Goal: Task Accomplishment & Management: Complete application form

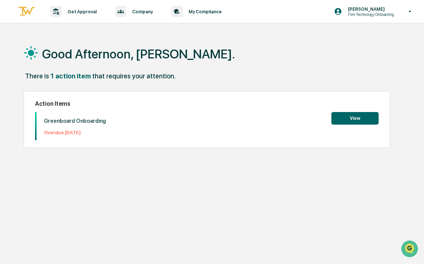
click at [354, 121] on button "View" at bounding box center [355, 118] width 47 height 13
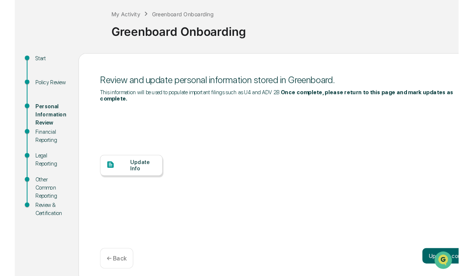
scroll to position [25, 0]
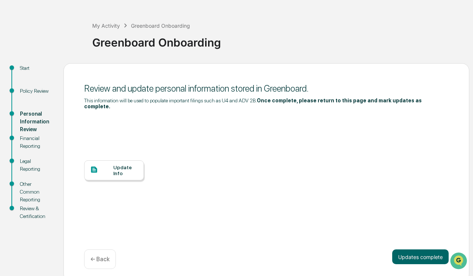
click at [100, 165] on div at bounding box center [101, 169] width 23 height 9
click at [133, 171] on div "Update Info" at bounding box center [114, 170] width 60 height 20
click at [29, 149] on div "Financial Reporting" at bounding box center [36, 142] width 32 height 16
click at [29, 143] on div "Financial Reporting" at bounding box center [36, 142] width 32 height 16
click at [109, 165] on div at bounding box center [101, 169] width 23 height 9
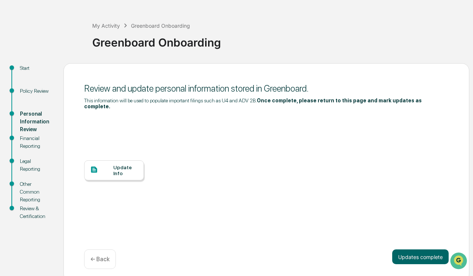
click at [30, 140] on div "Financial Reporting" at bounding box center [36, 142] width 32 height 16
click at [25, 141] on div "Financial Reporting" at bounding box center [36, 142] width 32 height 16
click at [26, 182] on div "Other Common Reporting" at bounding box center [36, 191] width 32 height 23
click at [20, 218] on div "Review & Certification" at bounding box center [36, 213] width 32 height 16
click at [107, 173] on div "Update Info" at bounding box center [114, 170] width 60 height 20
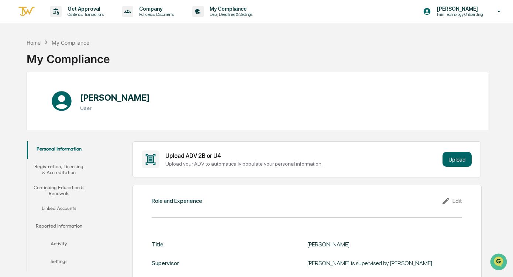
click at [71, 167] on button "Registration, Licensing & Accreditation" at bounding box center [59, 169] width 64 height 21
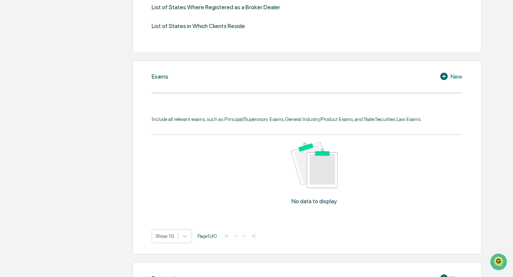
scroll to position [291, 0]
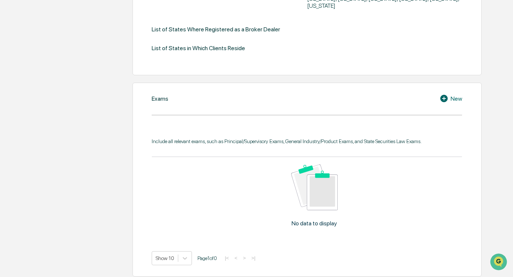
click at [443, 95] on icon at bounding box center [444, 98] width 7 height 7
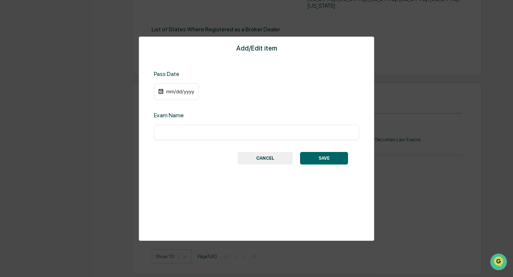
click at [166, 146] on div "Add/Edit item Pass Date mm/dd/yyyy Exam Name ​ SAVE CANCEL" at bounding box center [257, 139] width 236 height 205
click at [180, 95] on div "mm/dd/yyyy" at bounding box center [176, 91] width 45 height 17
click at [182, 90] on div "mm/dd/yyyy" at bounding box center [180, 92] width 30 height 6
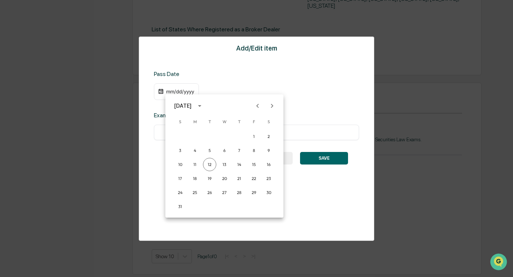
click at [172, 85] on div at bounding box center [256, 138] width 513 height 277
click at [170, 95] on div "August 2025 S M T W T F S 1 2 3 4 5 6 7 8 9 10 11 12 13 14 15 16 17 18 19 20 21…" at bounding box center [224, 156] width 118 height 123
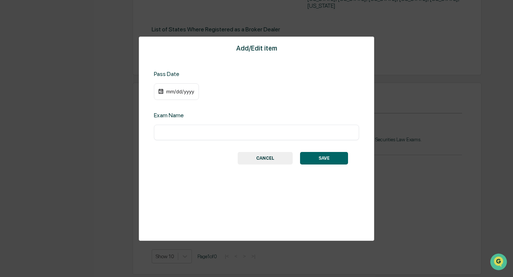
drag, startPoint x: 164, startPoint y: 132, endPoint x: 350, endPoint y: 8, distance: 223.7
click at [164, 132] on div "August 2025 S M T W T F S 1 2 3 4 5 6 7 8 9 10 11 12 13 14 15 16 17 18 19 20 21…" at bounding box center [256, 138] width 513 height 277
click at [172, 134] on div "10 11 12 13 14 15 16" at bounding box center [209, 133] width 89 height 7
click at [212, 136] on input "text" at bounding box center [257, 132] width 194 height 7
type input "********"
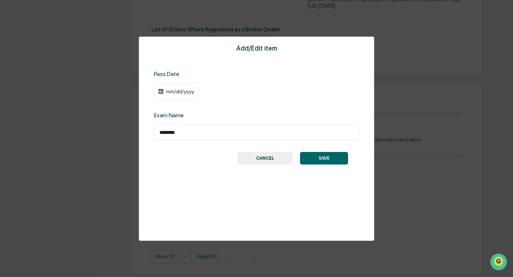
click at [325, 159] on button "SAVE" at bounding box center [324, 158] width 48 height 13
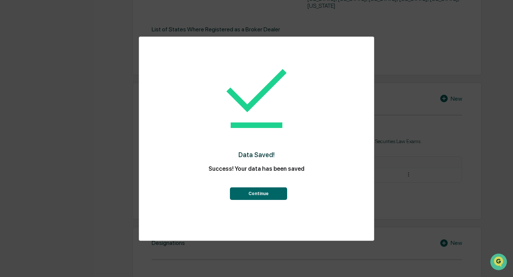
click at [242, 196] on button "Continue" at bounding box center [258, 194] width 57 height 13
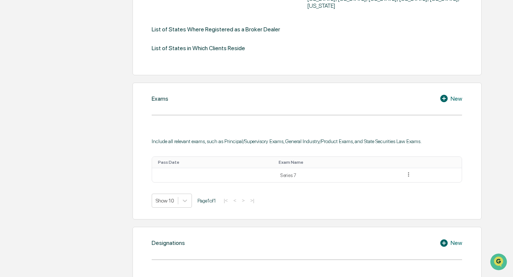
click at [444, 95] on icon at bounding box center [445, 98] width 11 height 9
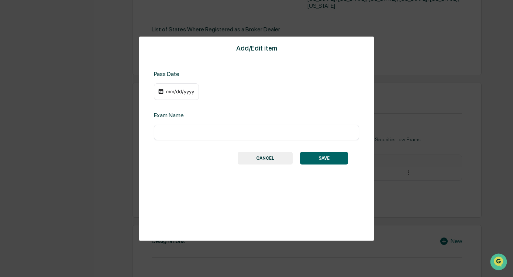
click at [219, 130] on input "text" at bounding box center [257, 132] width 194 height 7
type input "*********"
click at [321, 161] on button "SAVE" at bounding box center [324, 158] width 48 height 13
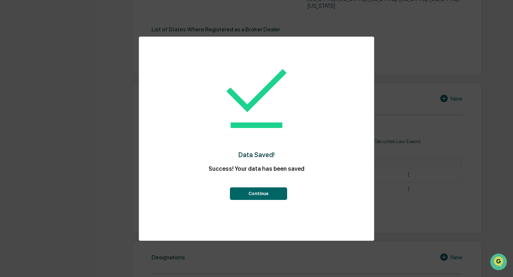
click at [247, 194] on button "Continue" at bounding box center [258, 194] width 57 height 13
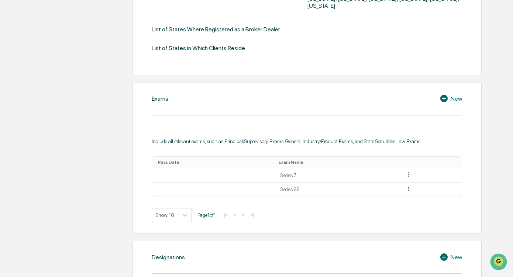
click at [453, 94] on div "New" at bounding box center [451, 98] width 23 height 9
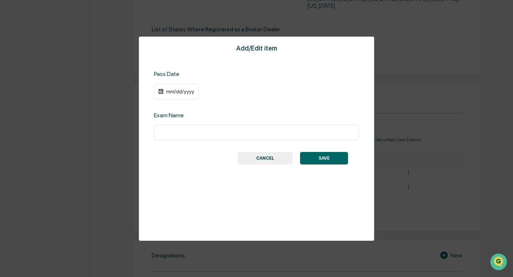
click at [268, 127] on div "​" at bounding box center [256, 133] width 205 height 16
click at [261, 129] on div "​" at bounding box center [256, 133] width 205 height 16
type input "**********"
click at [316, 155] on button "SAVE" at bounding box center [324, 158] width 48 height 13
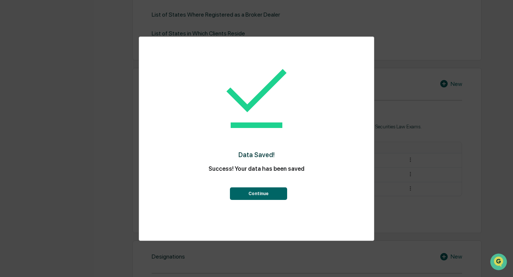
click at [252, 193] on button "Continue" at bounding box center [258, 194] width 57 height 13
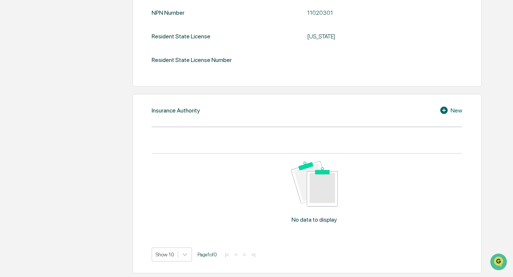
scroll to position [884, 0]
click at [454, 106] on div "New" at bounding box center [451, 110] width 23 height 9
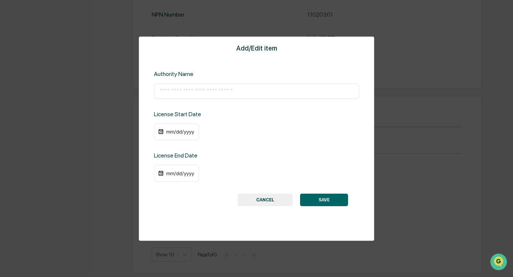
click at [192, 95] on input "text" at bounding box center [257, 91] width 194 height 7
type input "**********"
click at [179, 132] on div "mm/dd/yyyy" at bounding box center [180, 132] width 30 height 6
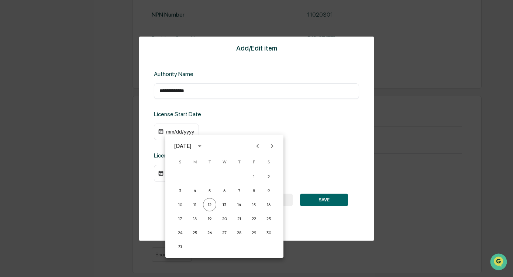
click at [286, 110] on div at bounding box center [256, 138] width 513 height 277
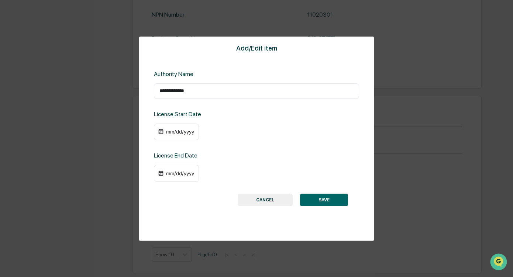
drag, startPoint x: 326, startPoint y: 198, endPoint x: 331, endPoint y: 202, distance: 6.8
click at [326, 198] on button "SAVE" at bounding box center [324, 200] width 48 height 13
click at [331, 202] on button "SAVE" at bounding box center [324, 200] width 48 height 13
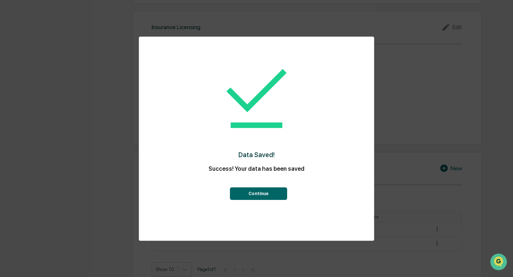
click at [251, 196] on button "Continue" at bounding box center [258, 194] width 57 height 13
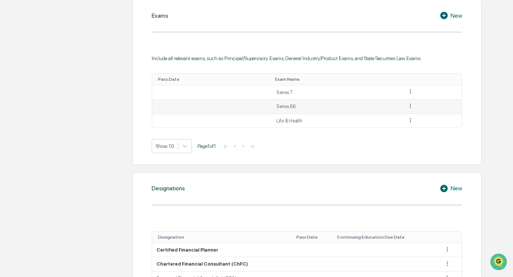
scroll to position [371, 0]
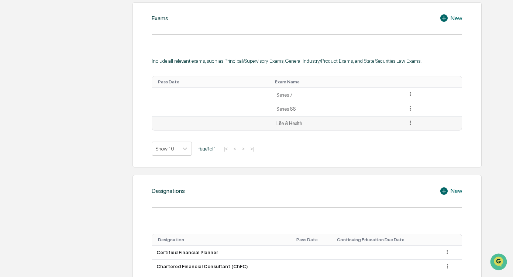
click at [410, 120] on icon at bounding box center [410, 123] width 7 height 7
click at [405, 139] on div "Delete" at bounding box center [402, 145] width 24 height 12
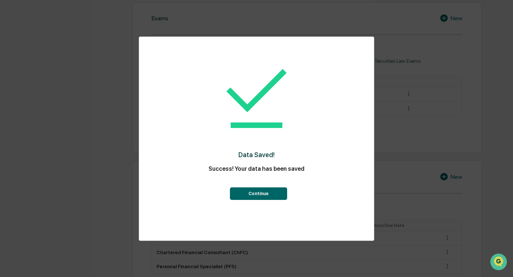
click at [273, 195] on button "Continue" at bounding box center [258, 194] width 57 height 13
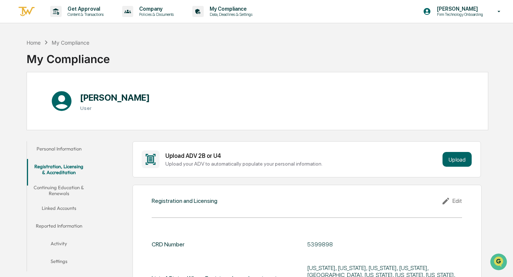
scroll to position [0, 0]
click at [68, 196] on button "Continuing Education & Renewals" at bounding box center [59, 190] width 64 height 21
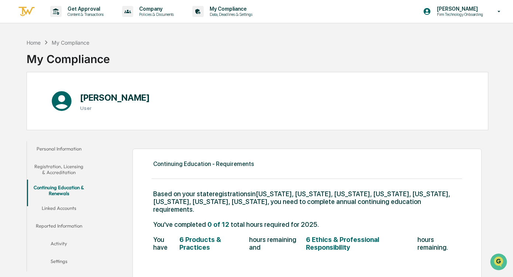
click at [64, 212] on button "Linked Accounts" at bounding box center [59, 210] width 64 height 18
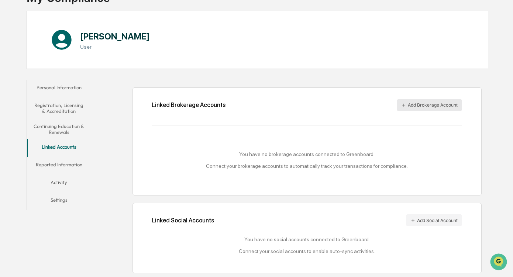
scroll to position [69, 0]
click at [430, 215] on button "Add Social Account" at bounding box center [434, 221] width 56 height 12
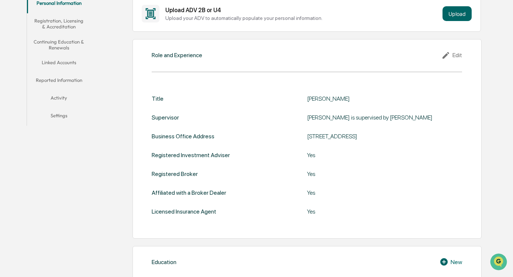
scroll to position [79, 0]
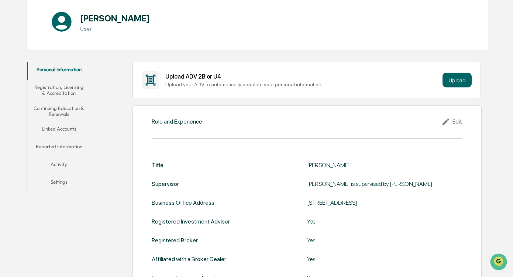
click at [63, 129] on button "Linked Accounts" at bounding box center [59, 130] width 64 height 18
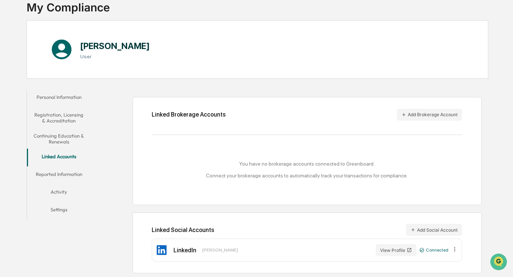
scroll to position [59, 0]
click at [425, 109] on button "Add Brokerage Account" at bounding box center [429, 115] width 65 height 12
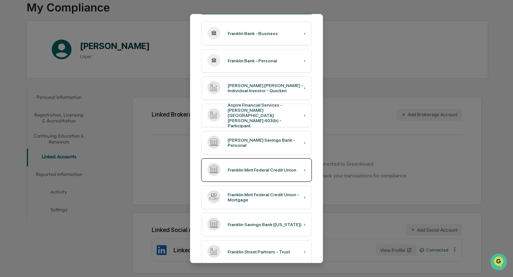
scroll to position [72, 0]
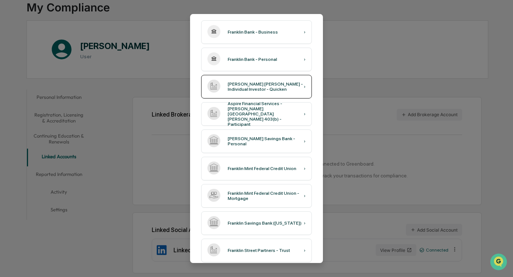
type input "********"
click at [273, 91] on div "Franklin Templeton - Individual Investor - Quicken" at bounding box center [266, 87] width 76 height 10
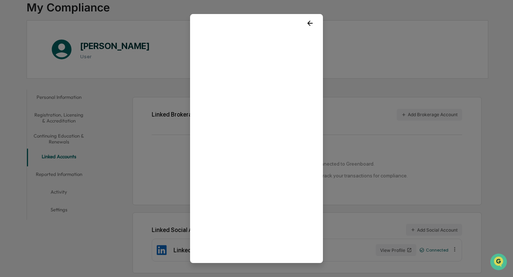
scroll to position [4, 0]
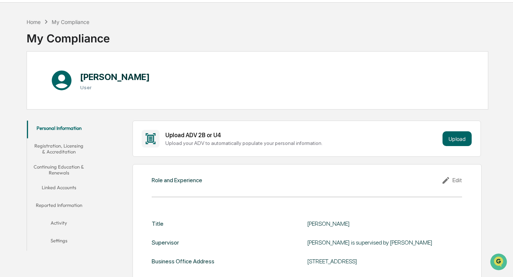
scroll to position [22, 0]
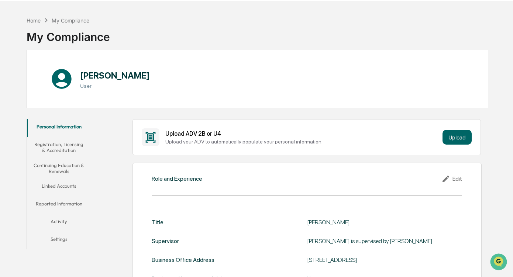
click at [64, 189] on button "Linked Accounts" at bounding box center [59, 188] width 64 height 18
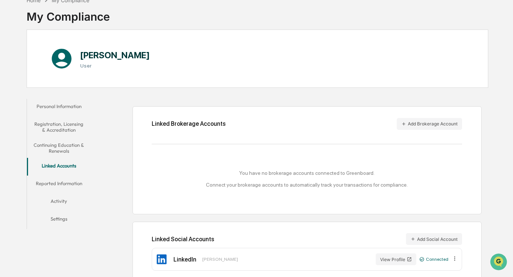
scroll to position [48, 0]
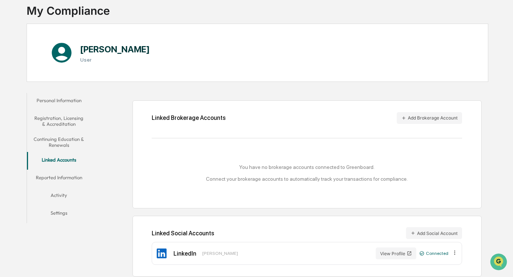
click at [63, 177] on button "Reported Information" at bounding box center [59, 179] width 64 height 18
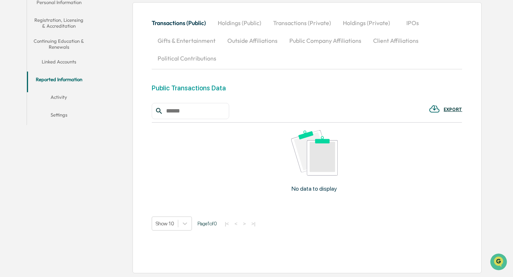
scroll to position [168, 0]
click at [62, 90] on button "Activity" at bounding box center [59, 99] width 64 height 18
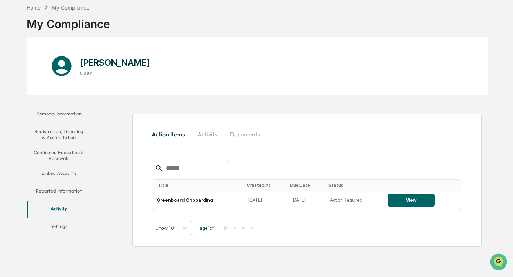
scroll to position [42, 0]
click at [403, 194] on button "View" at bounding box center [411, 200] width 47 height 13
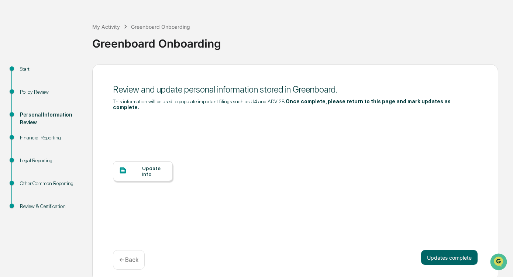
scroll to position [23, 0]
click at [44, 139] on div "Financial Reporting" at bounding box center [50, 138] width 61 height 8
click at [40, 136] on div "Financial Reporting" at bounding box center [50, 138] width 61 height 8
click at [37, 166] on div "Legal Reporting" at bounding box center [50, 169] width 72 height 23
click at [36, 185] on div "Other Common Reporting" at bounding box center [50, 184] width 61 height 8
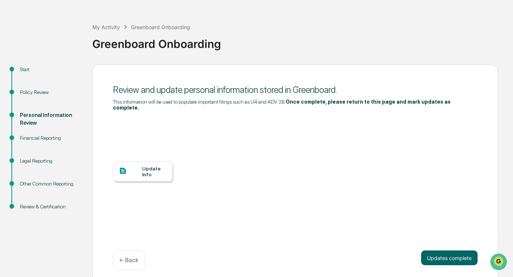
click at [36, 205] on div "Review & Certification" at bounding box center [50, 207] width 61 height 8
click at [36, 207] on div "Review & Certification" at bounding box center [50, 207] width 61 height 8
click at [458, 251] on button "Updates complete" at bounding box center [449, 258] width 57 height 15
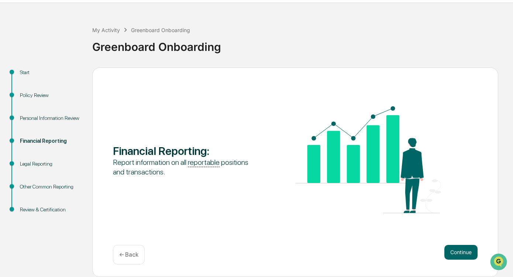
scroll to position [20, 0]
click at [457, 249] on button "Continue" at bounding box center [461, 252] width 33 height 15
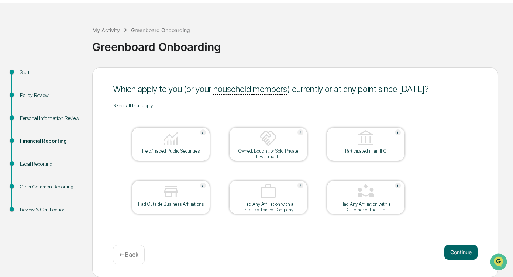
click at [263, 86] on u "household members" at bounding box center [250, 89] width 74 height 11
click at [187, 150] on div "Held/Traded Public Securities" at bounding box center [171, 151] width 66 height 6
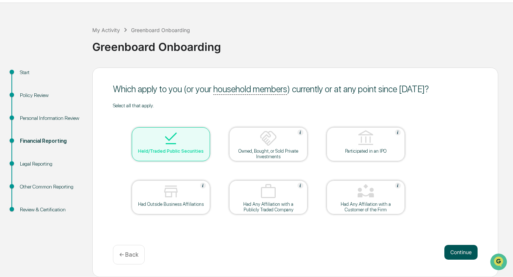
click at [447, 257] on button "Continue" at bounding box center [461, 252] width 33 height 15
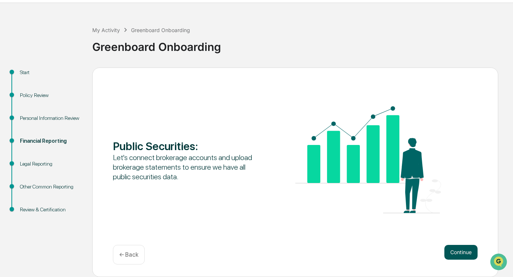
click at [453, 255] on button "Continue" at bounding box center [461, 252] width 33 height 15
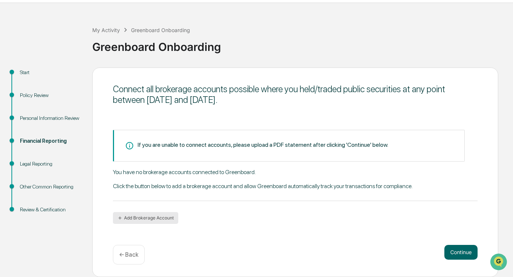
click at [140, 218] on button "Add Brokerage Account" at bounding box center [145, 218] width 65 height 12
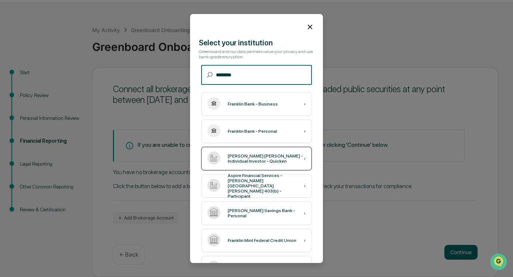
type input "********"
click at [274, 152] on div "[PERSON_NAME] [PERSON_NAME] - Individual Investor - Quicken ›" at bounding box center [256, 159] width 111 height 24
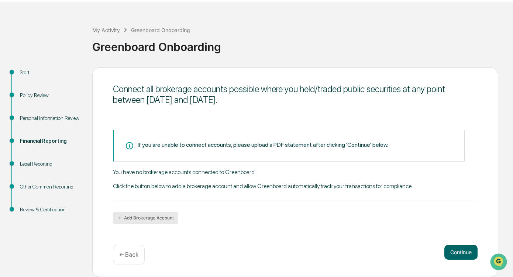
click at [150, 219] on button "Add Brokerage Account" at bounding box center [145, 218] width 65 height 12
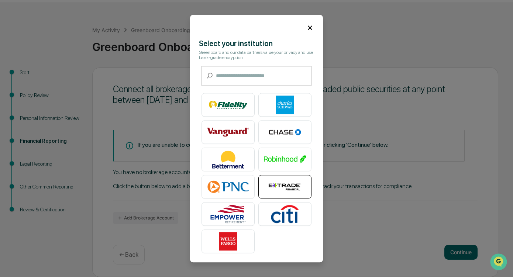
click at [292, 189] on img at bounding box center [285, 187] width 42 height 18
click at [308, 27] on icon at bounding box center [310, 28] width 8 height 8
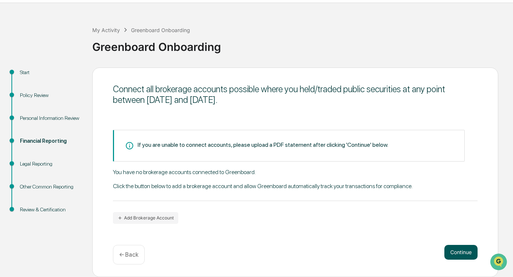
click at [462, 255] on button "Continue" at bounding box center [461, 252] width 33 height 15
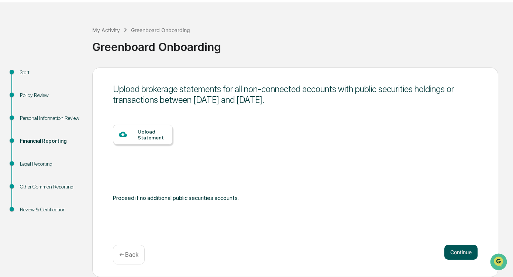
click at [448, 253] on button "Continue" at bounding box center [461, 252] width 33 height 15
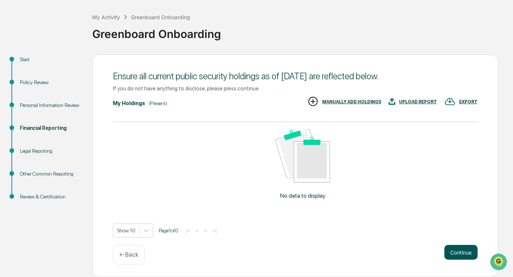
click at [459, 251] on button "Continue" at bounding box center [461, 252] width 33 height 15
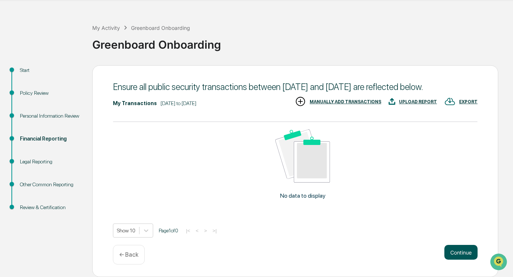
click at [460, 256] on button "Continue" at bounding box center [461, 252] width 33 height 15
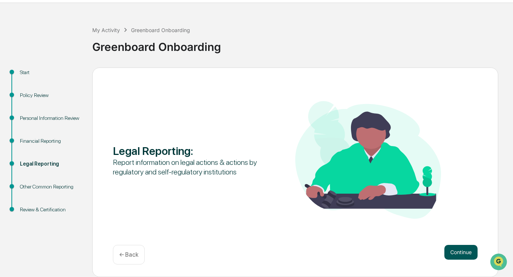
click at [459, 255] on button "Continue" at bounding box center [461, 252] width 33 height 15
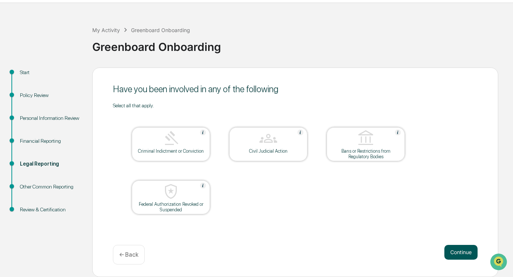
click at [458, 255] on button "Continue" at bounding box center [461, 252] width 33 height 15
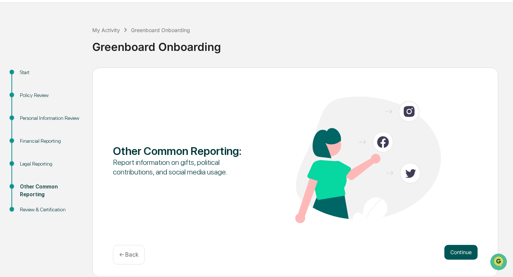
click at [465, 254] on button "Continue" at bounding box center [461, 252] width 33 height 15
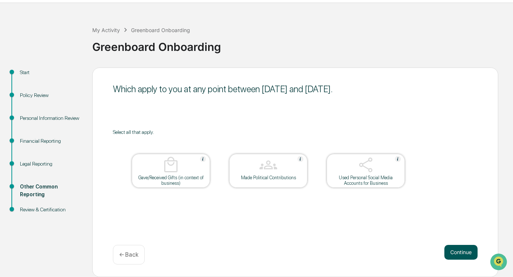
click at [463, 257] on button "Continue" at bounding box center [461, 252] width 33 height 15
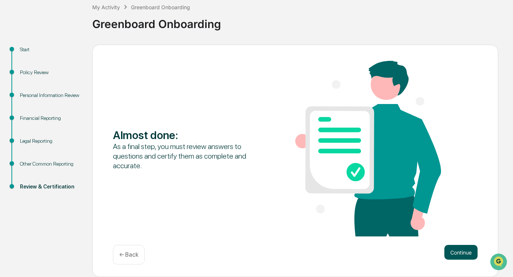
scroll to position [44, 0]
click at [462, 254] on button "Continue" at bounding box center [461, 252] width 33 height 15
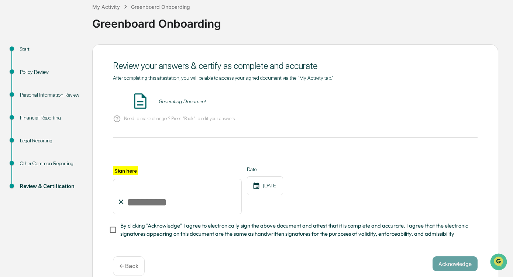
click at [145, 202] on input "Sign here" at bounding box center [177, 196] width 129 height 35
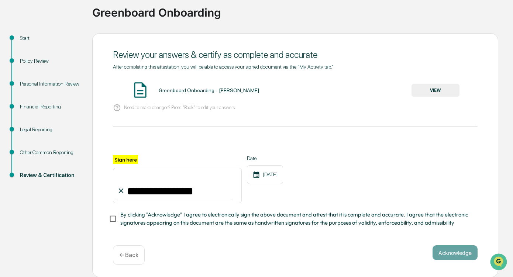
scroll to position [54, 0]
type input "**********"
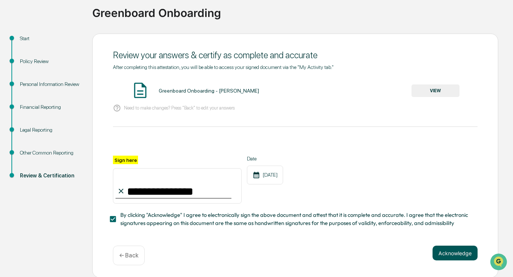
click at [451, 256] on button "Acknowledge" at bounding box center [455, 253] width 45 height 15
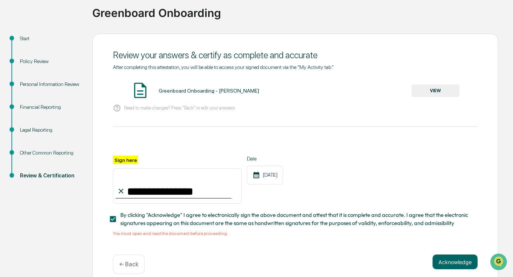
click at [424, 89] on button "VIEW" at bounding box center [436, 91] width 48 height 13
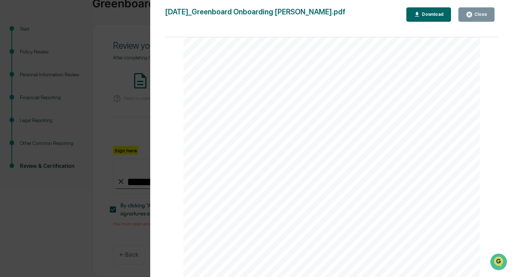
scroll to position [63, 0]
click at [482, 15] on div "Close" at bounding box center [480, 14] width 14 height 5
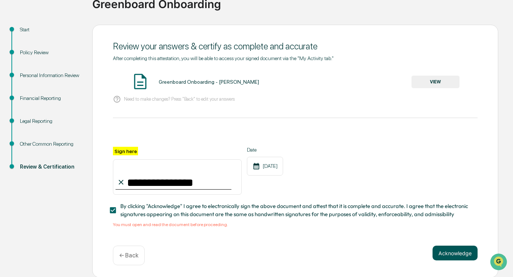
click at [443, 253] on button "Acknowledge" at bounding box center [455, 253] width 45 height 15
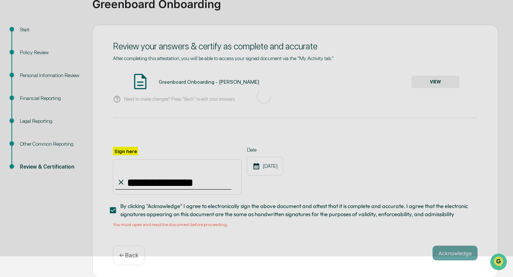
scroll to position [20, 0]
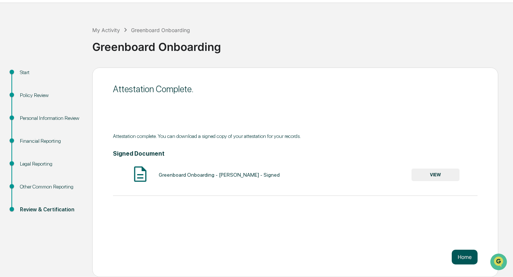
click at [468, 260] on button "Home" at bounding box center [465, 257] width 26 height 15
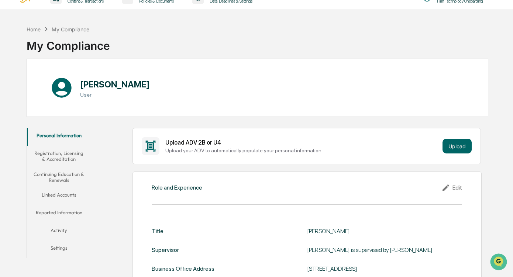
click at [60, 211] on button "Reported Information" at bounding box center [59, 214] width 64 height 18
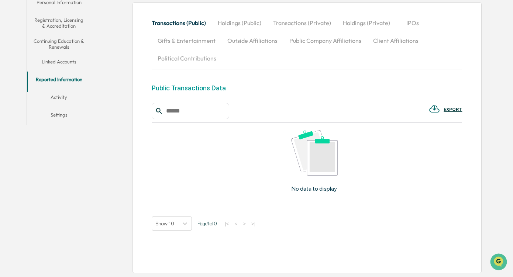
click at [59, 90] on button "Activity" at bounding box center [59, 99] width 64 height 18
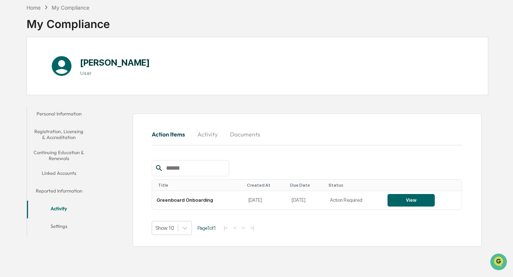
scroll to position [42, 0]
click at [61, 219] on button "Settings" at bounding box center [59, 228] width 64 height 18
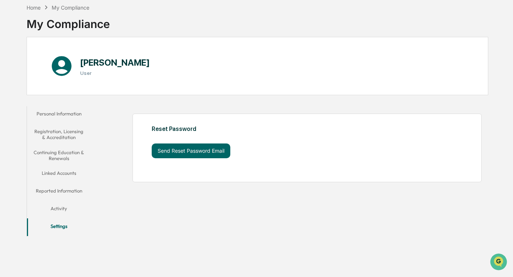
click at [64, 107] on button "Personal Information" at bounding box center [59, 115] width 64 height 18
